Goal: Navigation & Orientation: Find specific page/section

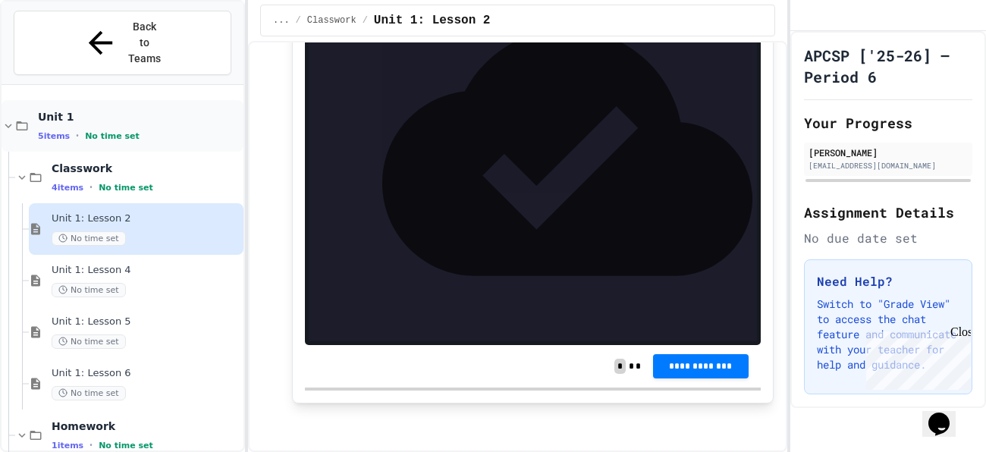
click at [22, 119] on icon at bounding box center [22, 126] width 14 height 14
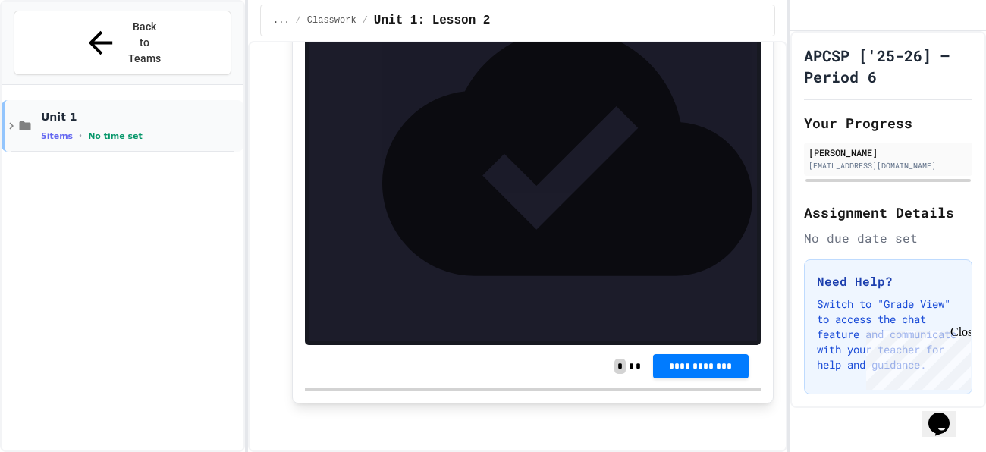
click at [32, 119] on icon at bounding box center [25, 126] width 14 height 14
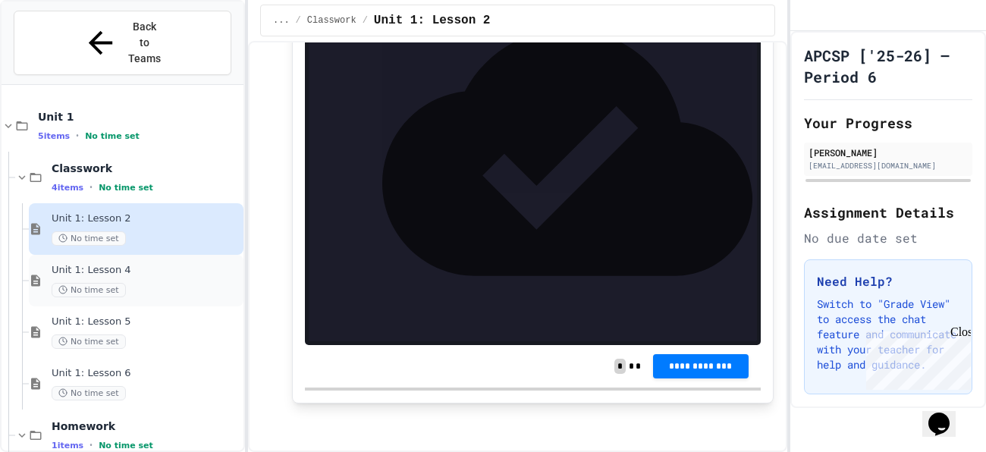
click at [71, 264] on span "Unit 1: Lesson 4" at bounding box center [146, 270] width 189 height 13
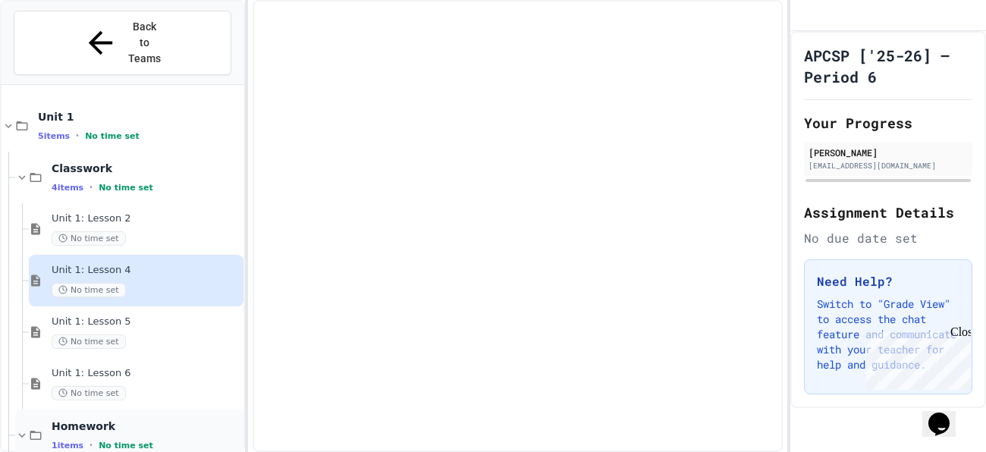
scroll to position [45, 0]
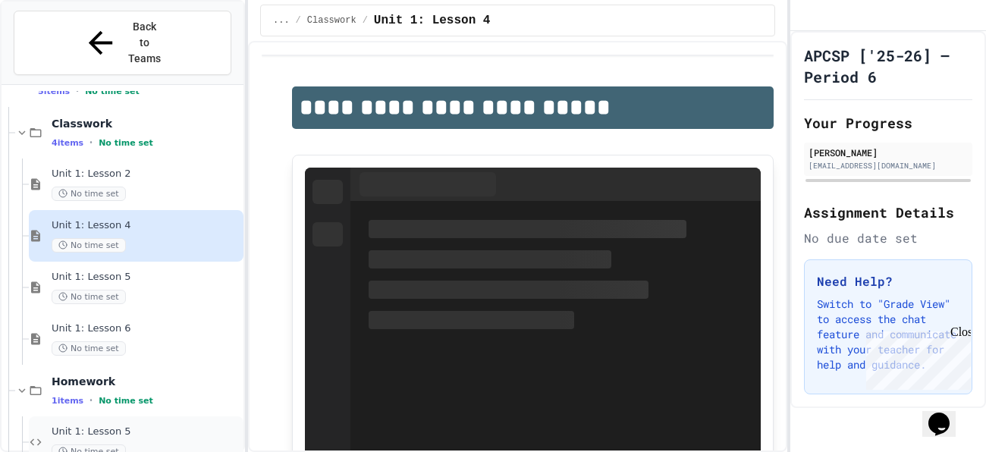
click at [108, 416] on div "Unit 1: Lesson 5 No time set" at bounding box center [136, 442] width 215 height 52
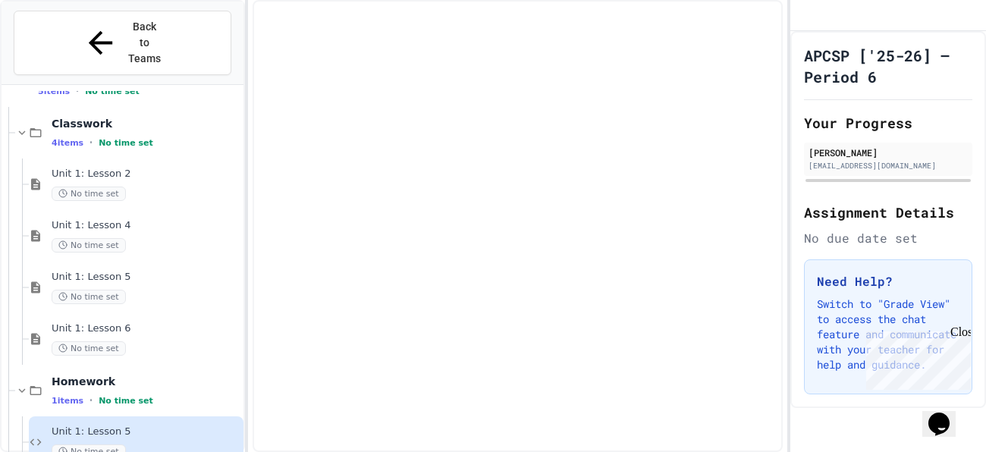
scroll to position [27, 0]
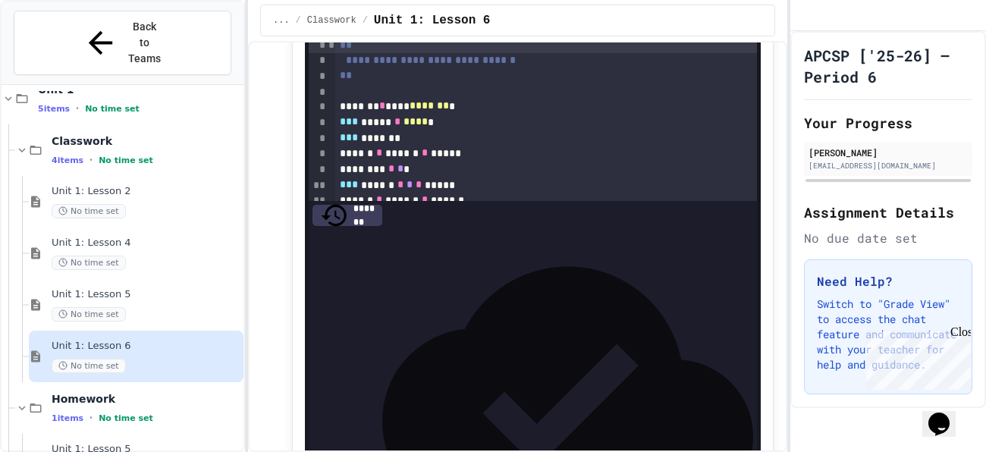
scroll to position [255, 0]
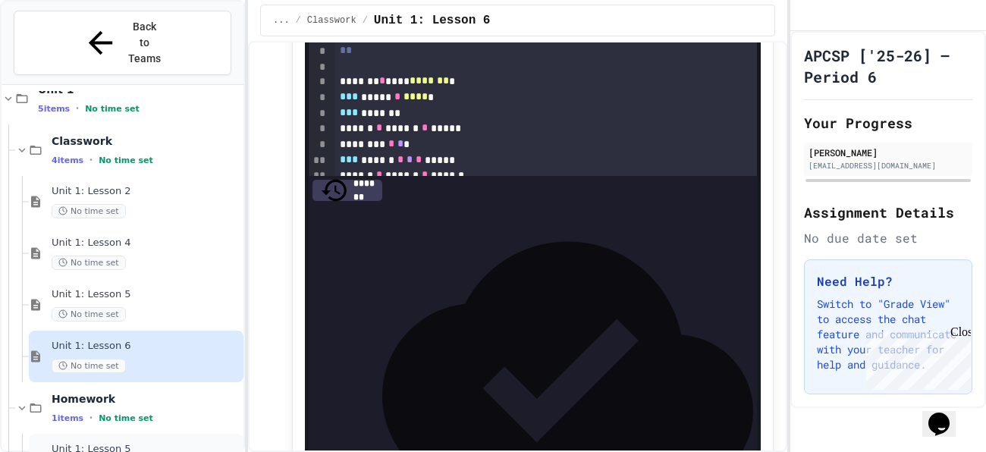
click at [168, 434] on div "Unit 1: Lesson 5 No time set" at bounding box center [136, 460] width 215 height 52
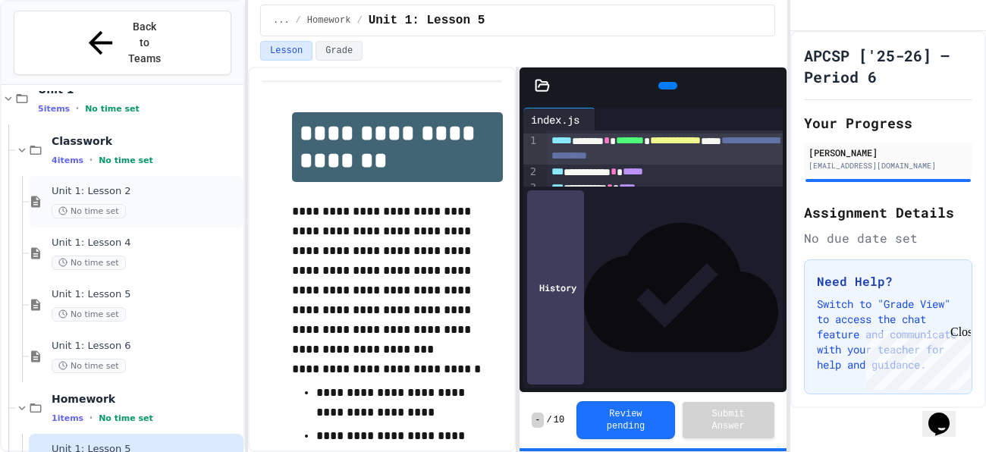
click at [66, 185] on span "Unit 1: Lesson 2" at bounding box center [146, 191] width 189 height 13
